Goal: Obtain resource: Download file/media

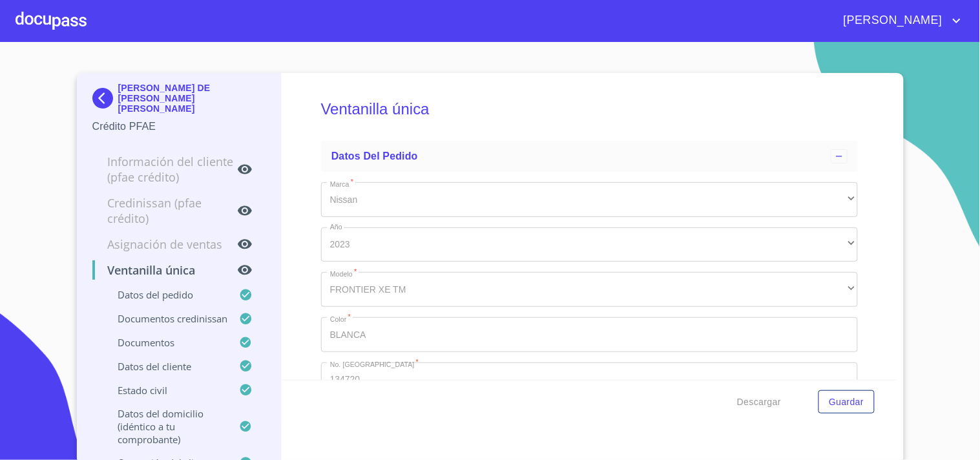
click at [88, 37] on div "[PERSON_NAME]" at bounding box center [490, 20] width 980 height 41
click at [78, 28] on div at bounding box center [51, 20] width 71 height 41
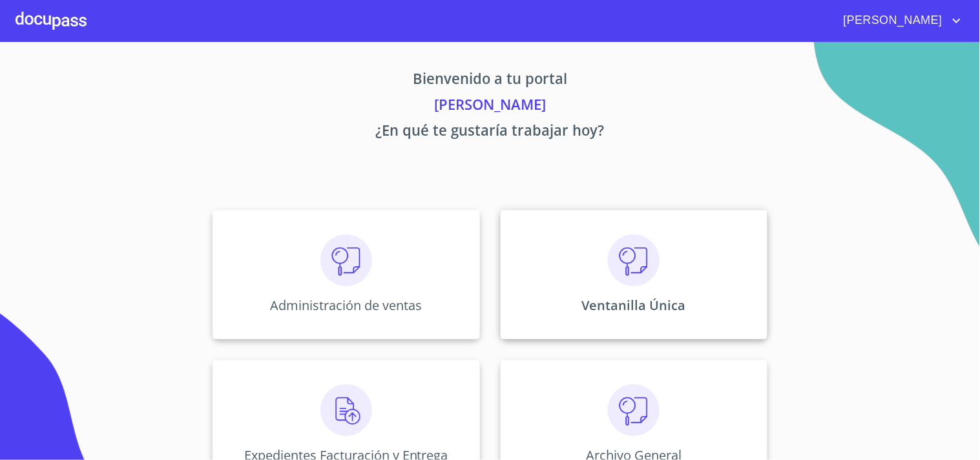
click at [610, 278] on img at bounding box center [634, 261] width 52 height 52
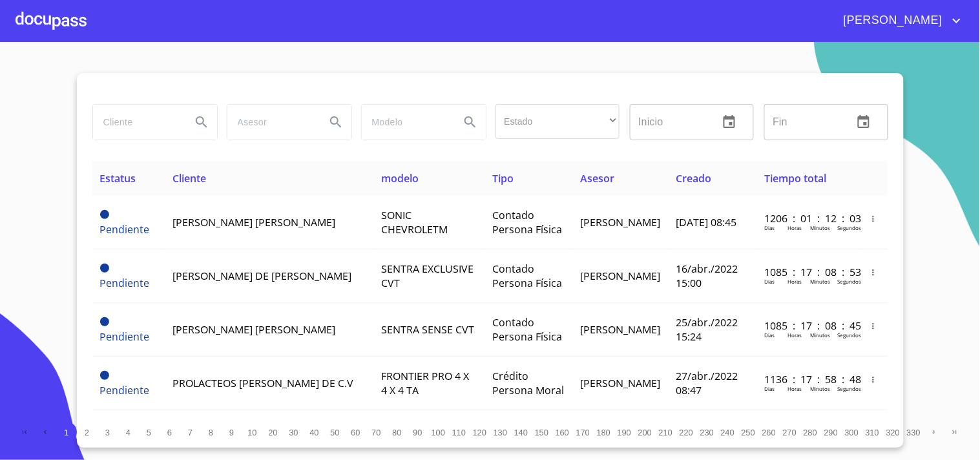
click at [171, 138] on input "search" at bounding box center [137, 122] width 88 height 35
type input "[PERSON_NAME] [PERSON_NAME]"
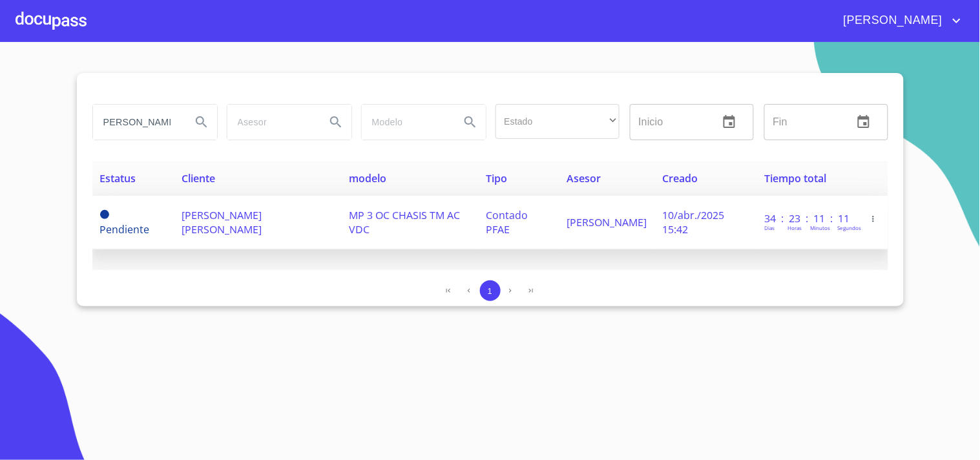
click at [199, 220] on span "[PERSON_NAME] [PERSON_NAME]" at bounding box center [222, 222] width 80 height 28
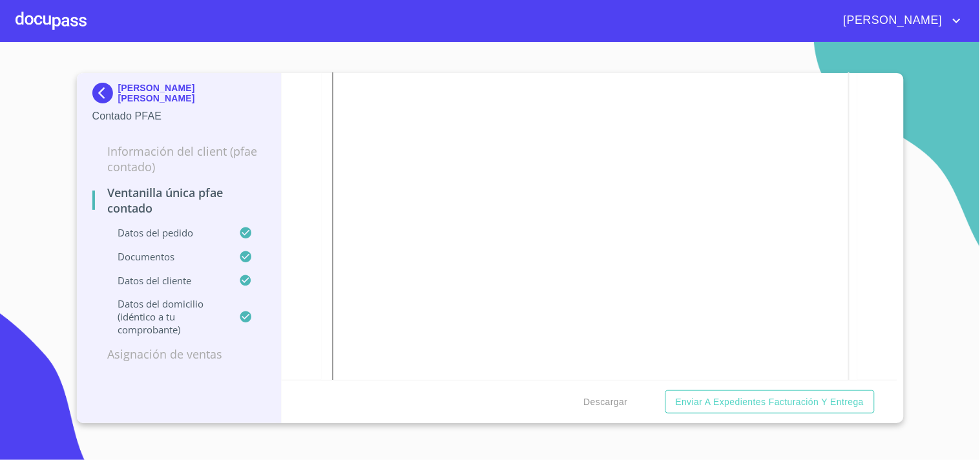
scroll to position [2225, 0]
click at [585, 394] on span "Descargar" at bounding box center [606, 402] width 44 height 16
click at [46, 43] on section "[PERSON_NAME] [PERSON_NAME] Contado PFAE Información del Client (PFAE contado) …" at bounding box center [490, 251] width 980 height 418
click at [37, 18] on div at bounding box center [51, 20] width 71 height 41
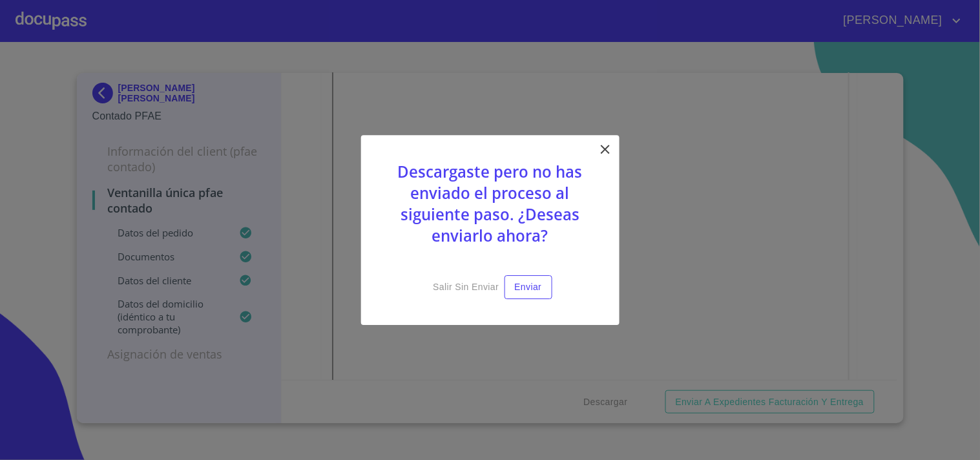
click at [602, 153] on icon at bounding box center [605, 149] width 9 height 9
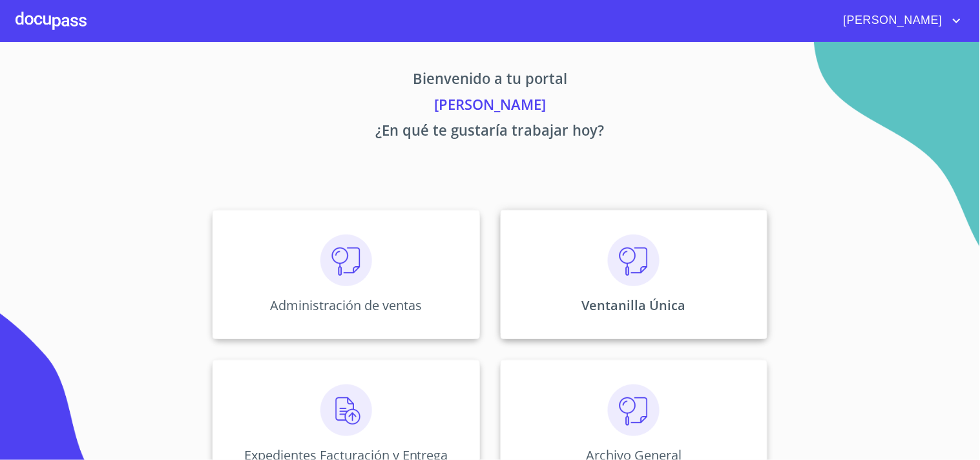
click at [593, 227] on div "Ventanilla Única" at bounding box center [634, 274] width 267 height 129
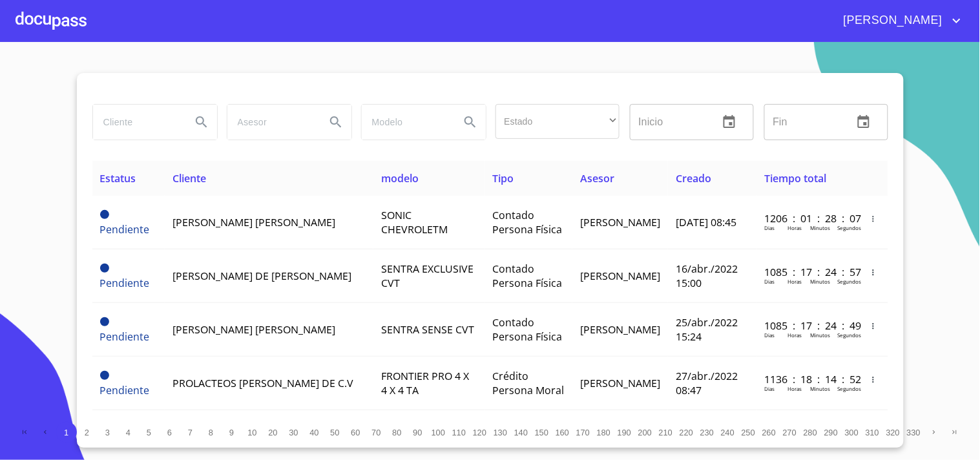
click at [138, 133] on input "search" at bounding box center [137, 122] width 88 height 35
type input "f"
type input "[PERSON_NAME]"
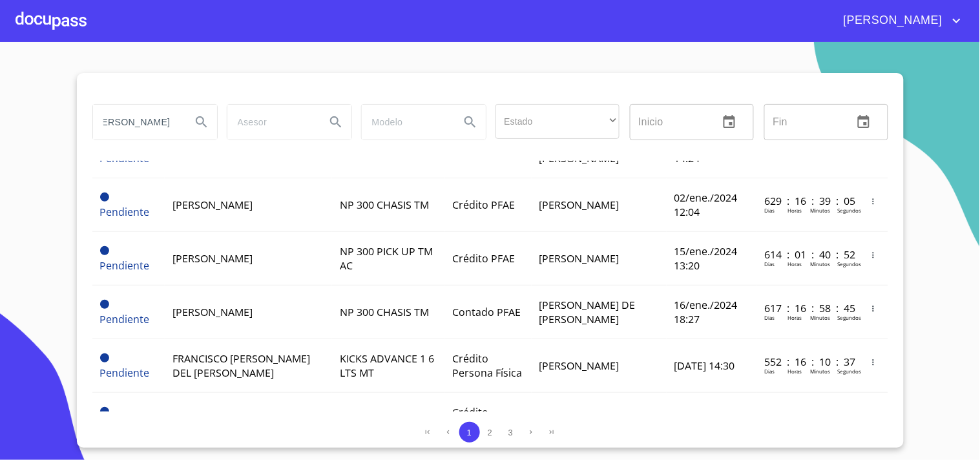
scroll to position [0, 0]
drag, startPoint x: 170, startPoint y: 130, endPoint x: 0, endPoint y: 274, distance: 222.8
click at [0, 273] on section "[PERSON_NAME] Estado ​ ​ Inicio ​ Fin ​ Estatus Cliente modelo Tipo Asesor Crea…" at bounding box center [490, 251] width 980 height 418
type input "[PERSON_NAME]"
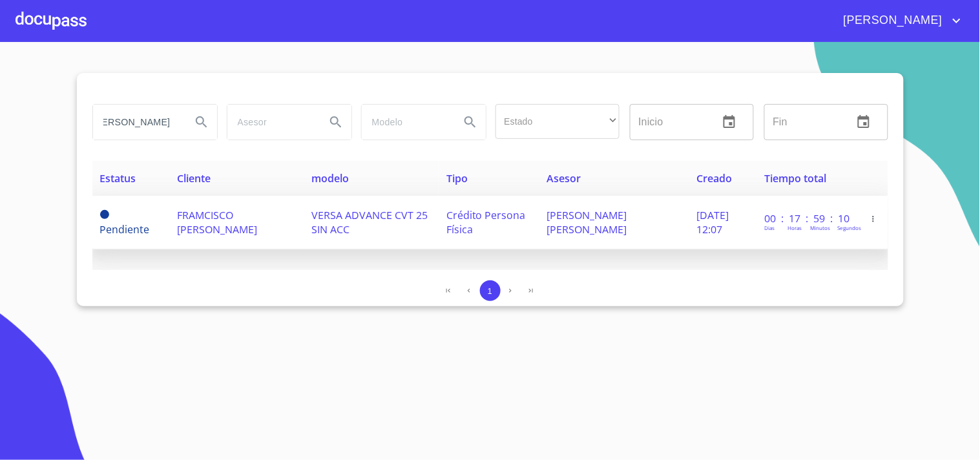
scroll to position [0, 0]
click at [653, 234] on td "[PERSON_NAME] [PERSON_NAME]" at bounding box center [615, 223] width 150 height 54
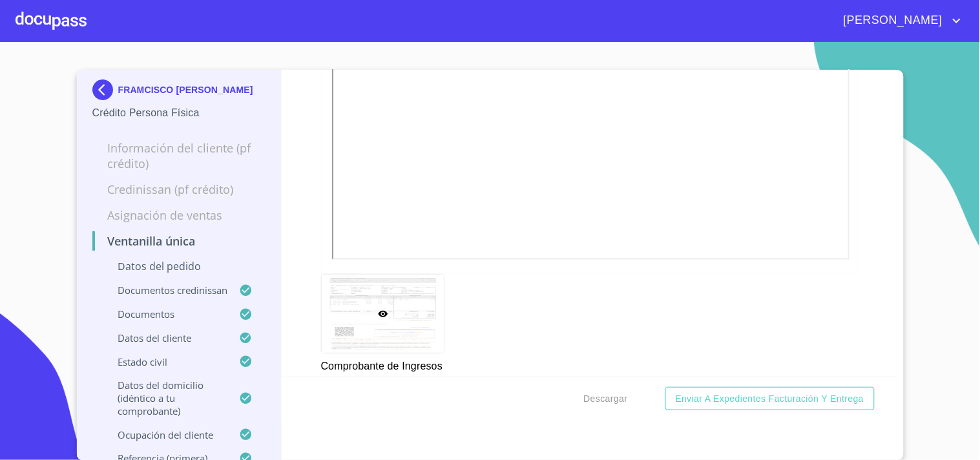
scroll to position [1794, 0]
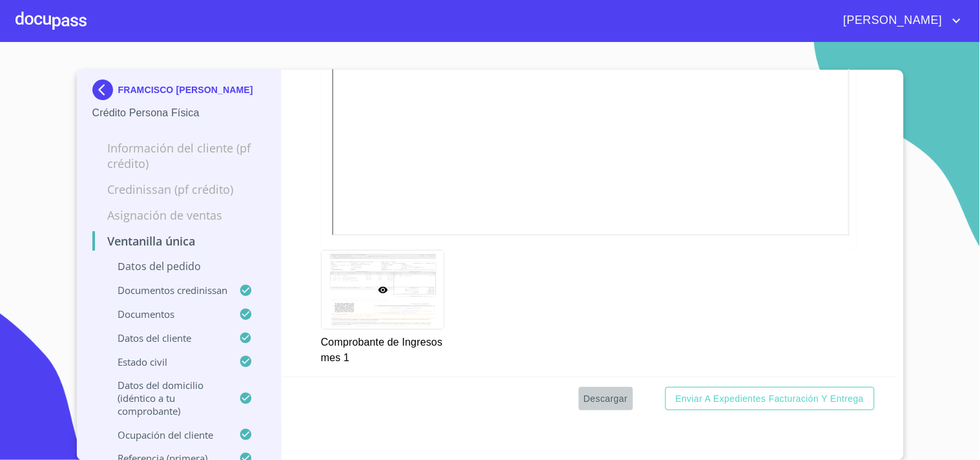
click at [614, 399] on span "Descargar" at bounding box center [606, 399] width 44 height 16
